Goal: Entertainment & Leisure: Consume media (video, audio)

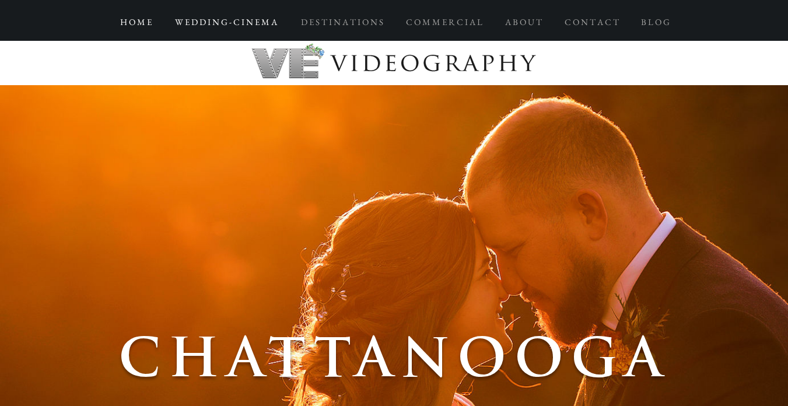
click at [207, 26] on p "W E D D I N G - C I N E M A" at bounding box center [226, 22] width 114 height 21
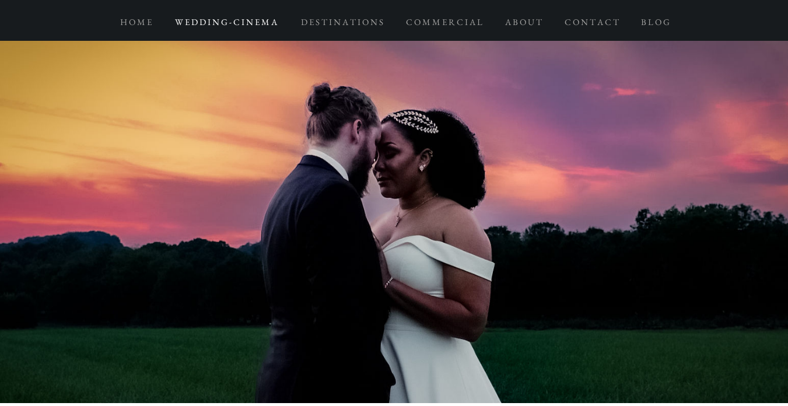
scroll to position [8191, 1]
click at [519, 20] on p "A B O U T" at bounding box center [523, 22] width 48 height 21
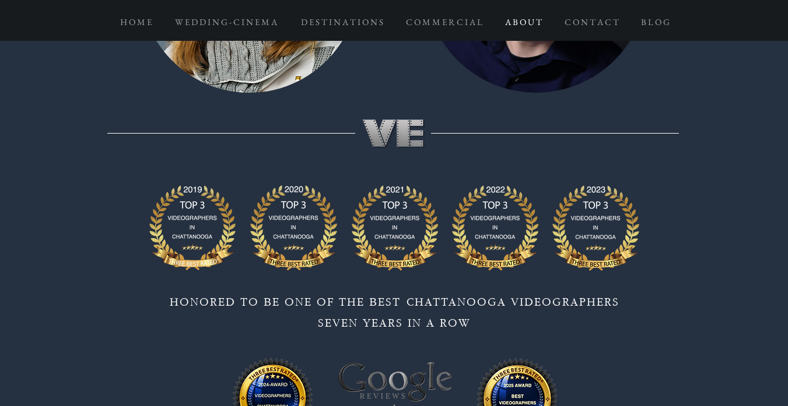
scroll to position [9629, 0]
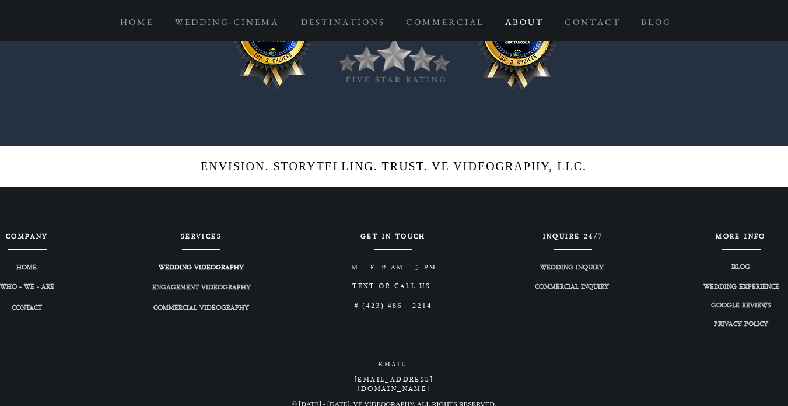
click at [204, 263] on span "WEDDING VIDEOGRAPHY" at bounding box center [201, 268] width 85 height 10
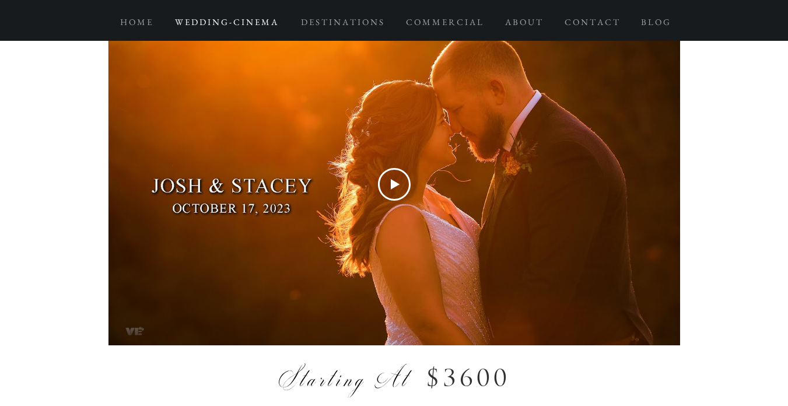
scroll to position [5074, 0]
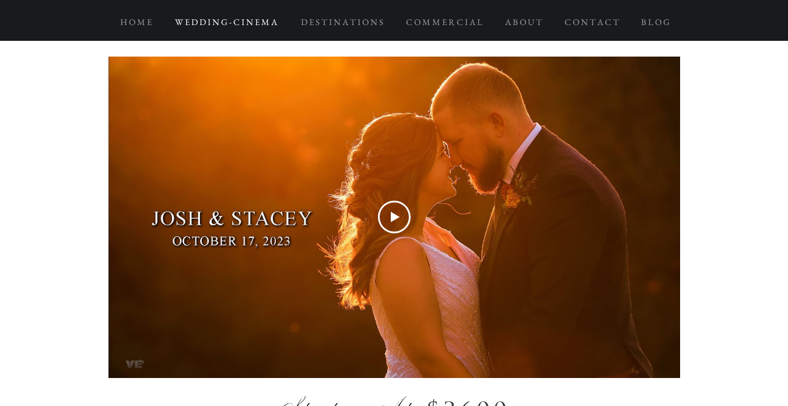
click at [389, 216] on icon "Play Video" at bounding box center [394, 217] width 33 height 33
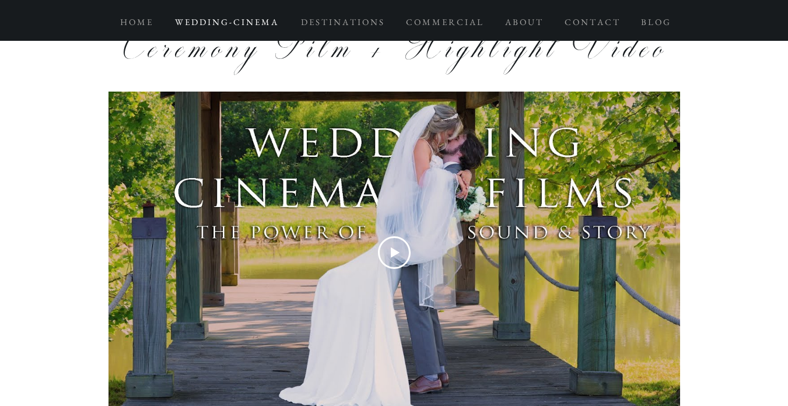
scroll to position [6203, 0]
click at [399, 263] on icon "Play Video" at bounding box center [394, 253] width 33 height 33
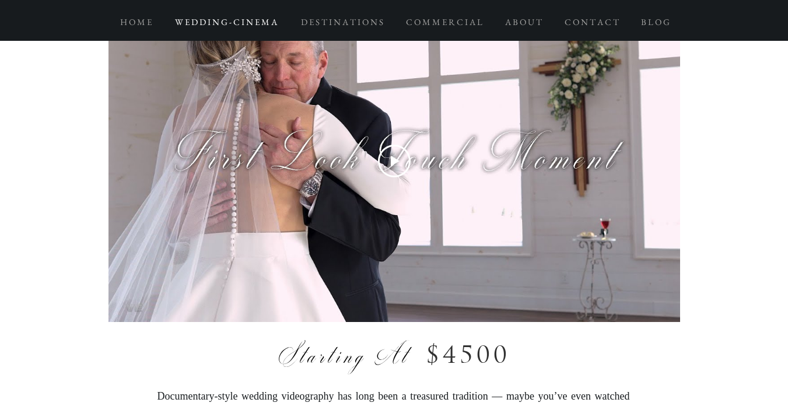
scroll to position [7439, 0]
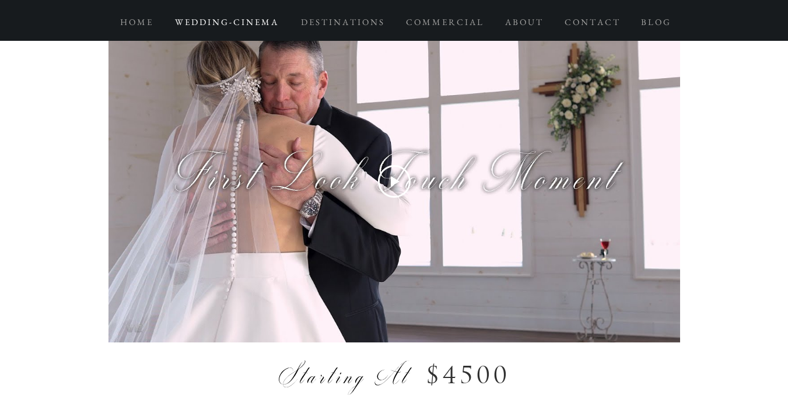
click at [411, 198] on div "Play Video" at bounding box center [393, 181] width 571 height 33
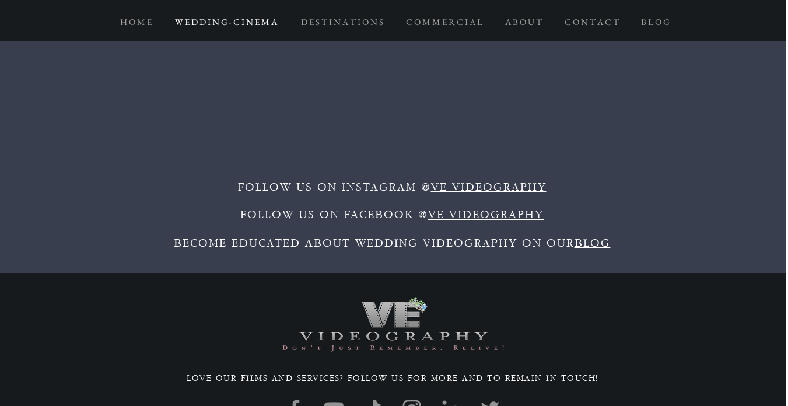
scroll to position [11450, 2]
